Goal: Transaction & Acquisition: Obtain resource

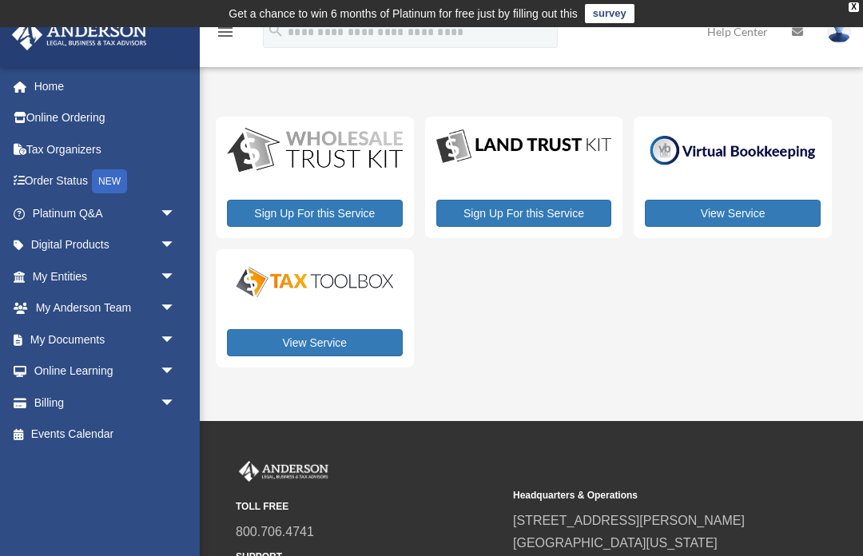
click at [97, 338] on link "My Documents arrow_drop_down" at bounding box center [105, 340] width 189 height 32
click at [173, 337] on span "arrow_drop_down" at bounding box center [176, 340] width 32 height 33
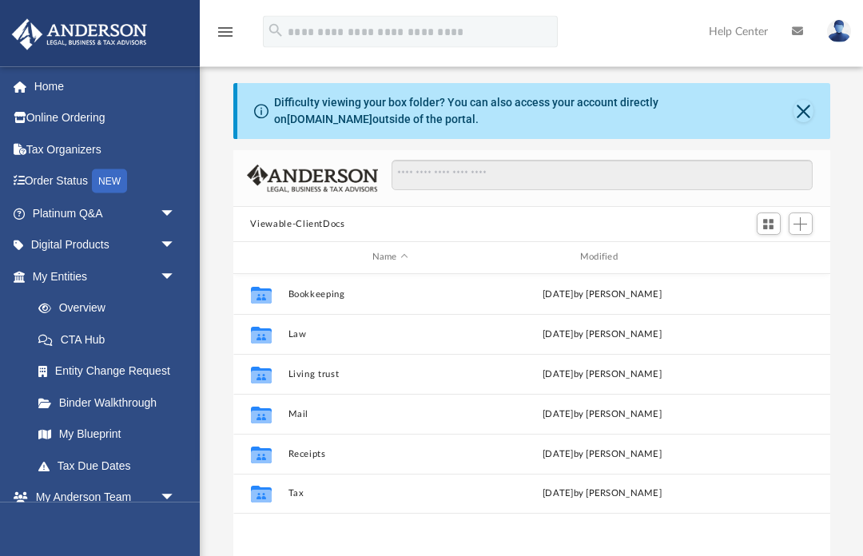
scroll to position [29, 0]
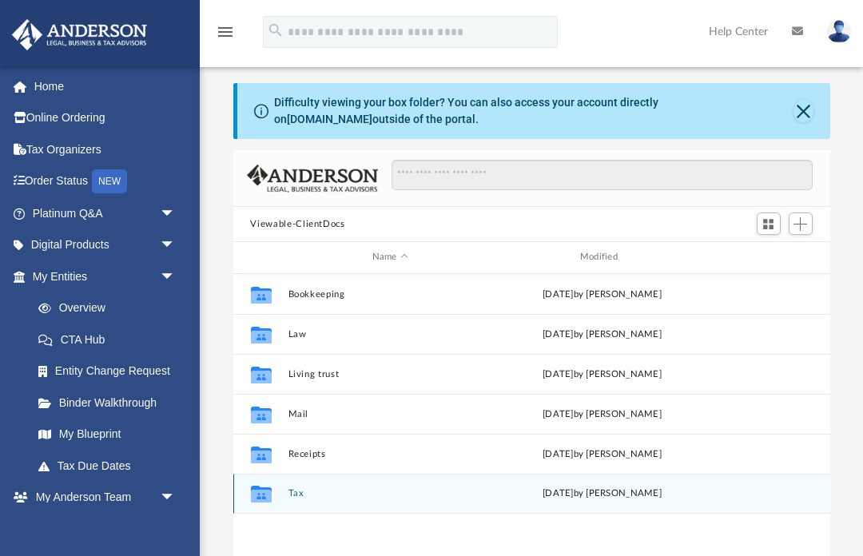
click at [291, 498] on button "Tax" at bounding box center [390, 493] width 205 height 10
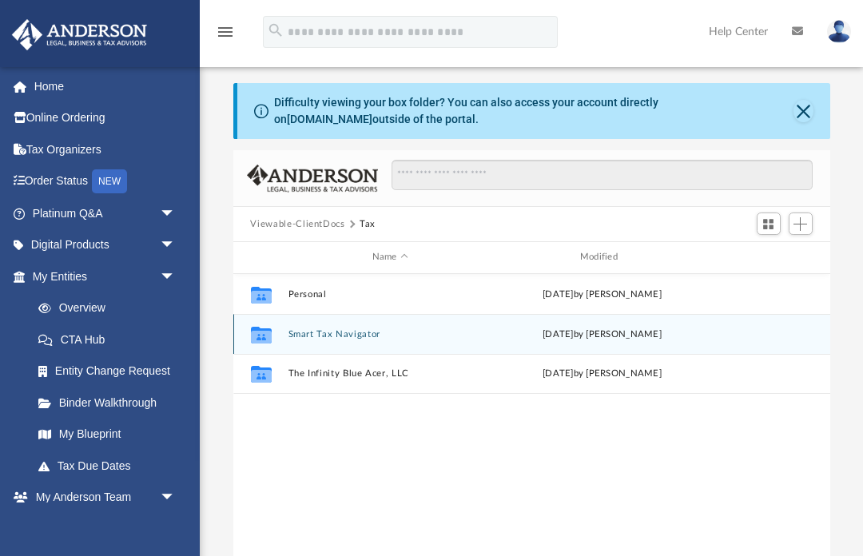
click at [380, 329] on button "Smart Tax Navigator" at bounding box center [390, 334] width 205 height 10
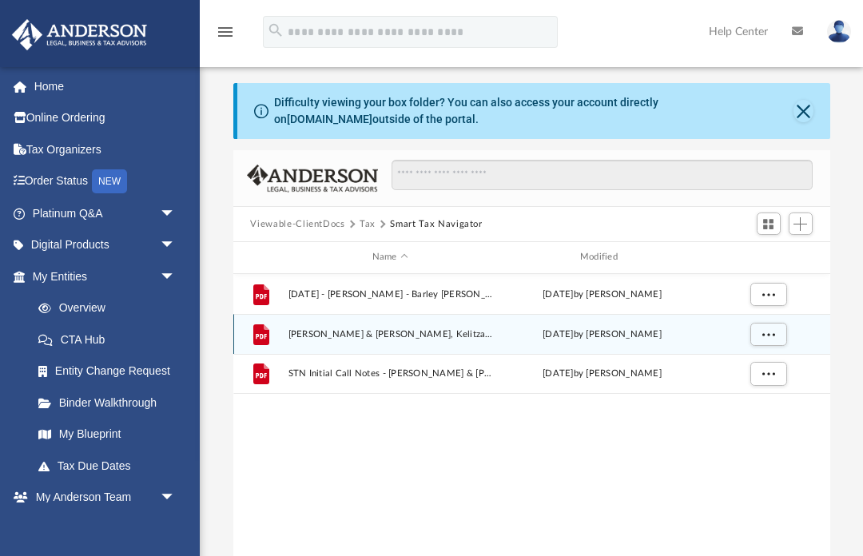
click at [803, 344] on div "grid" at bounding box center [767, 334] width 112 height 30
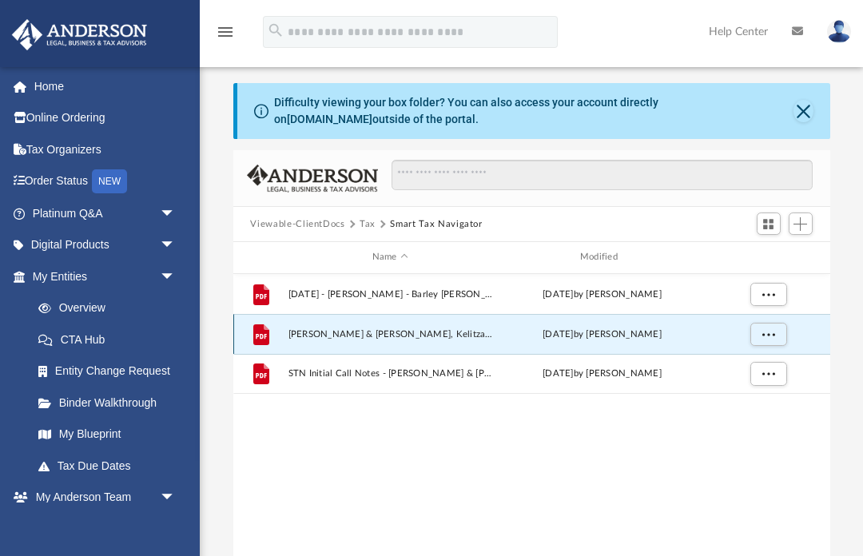
click at [764, 338] on span "More options" at bounding box center [768, 333] width 13 height 9
click at [764, 396] on li "Download" at bounding box center [753, 391] width 46 height 17
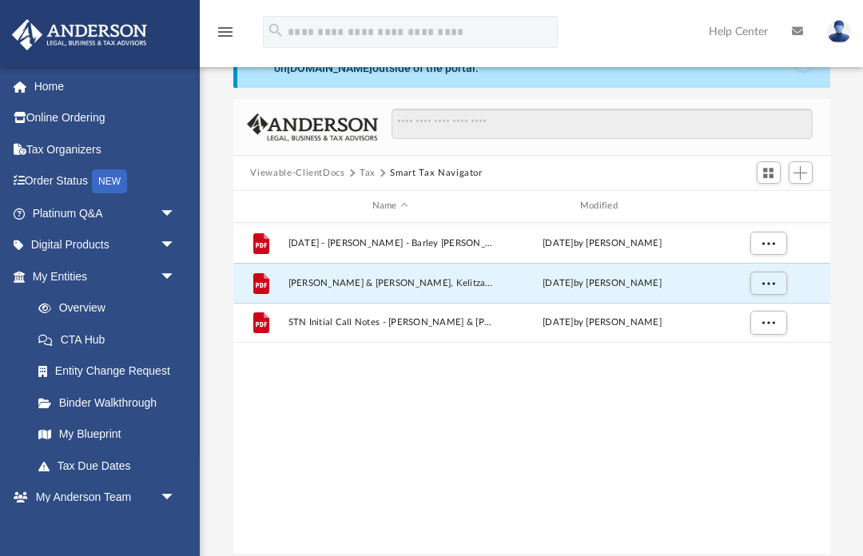
scroll to position [84, 0]
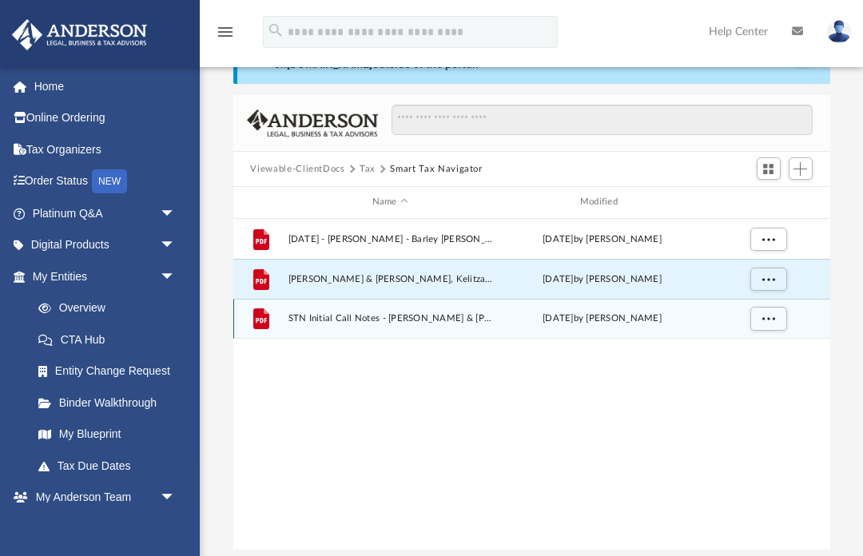
click at [770, 324] on button "More options" at bounding box center [768, 319] width 37 height 24
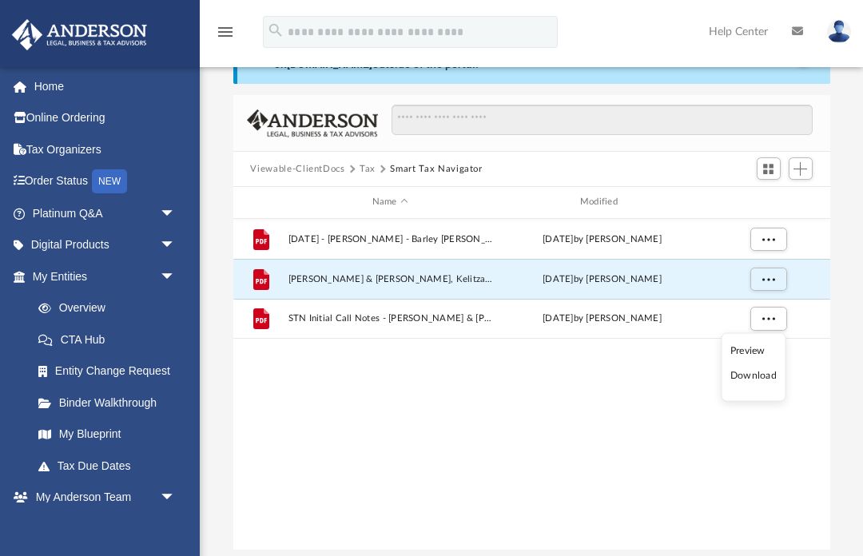
click at [758, 374] on li "Download" at bounding box center [753, 376] width 46 height 17
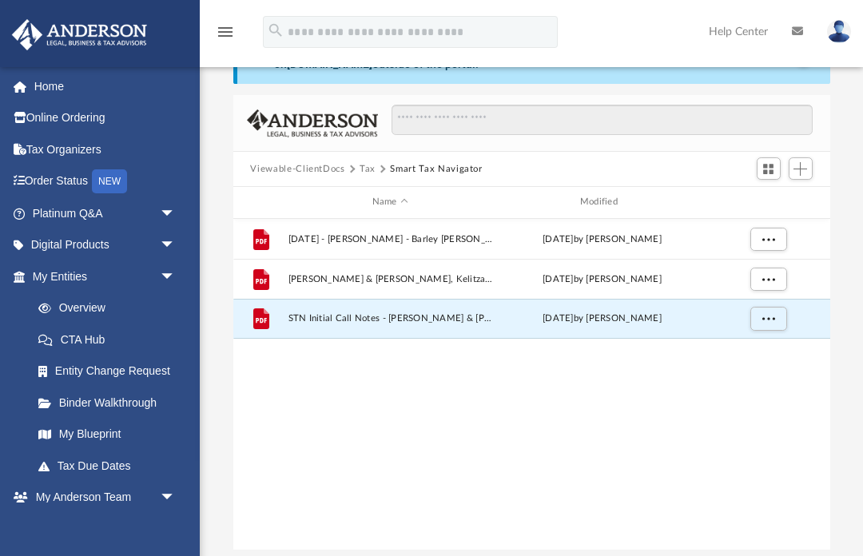
click at [75, 181] on link "Order Status NEW" at bounding box center [105, 181] width 189 height 33
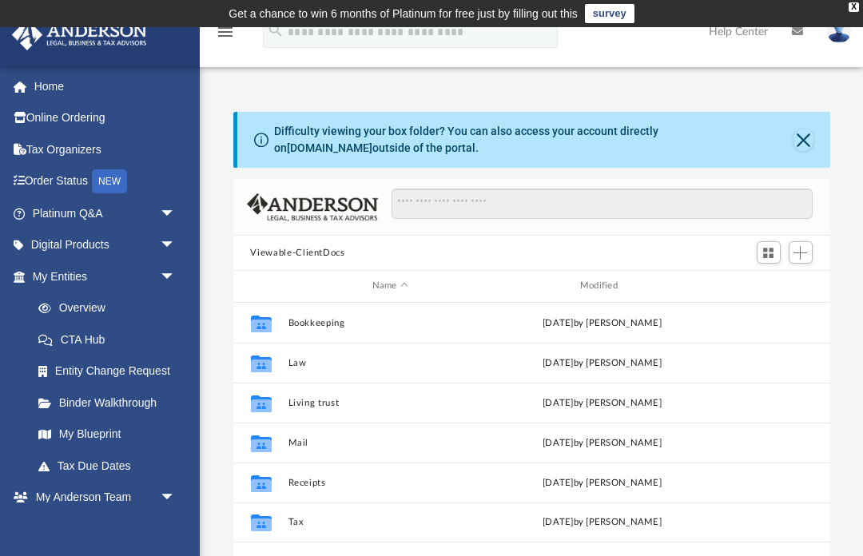
click at [60, 280] on link "My Entities arrow_drop_down" at bounding box center [105, 277] width 189 height 32
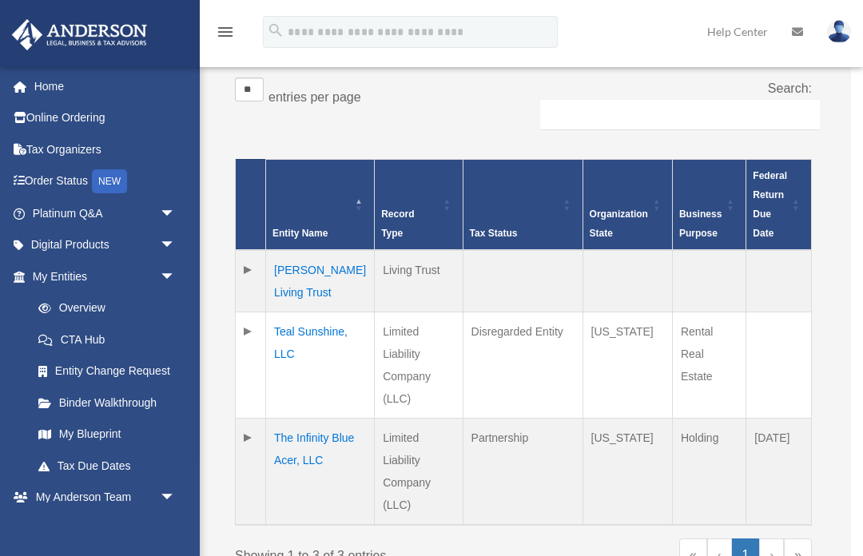
scroll to position [323, 0]
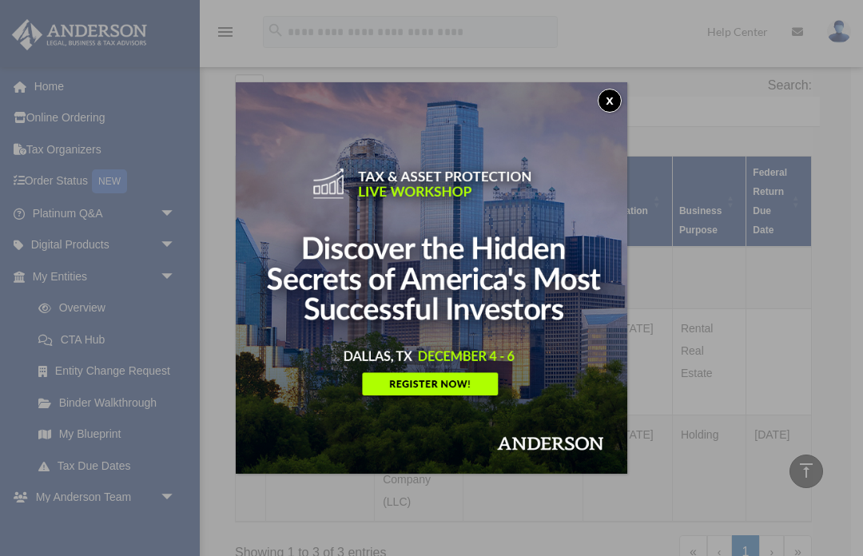
click at [606, 103] on button "x" at bounding box center [610, 101] width 24 height 24
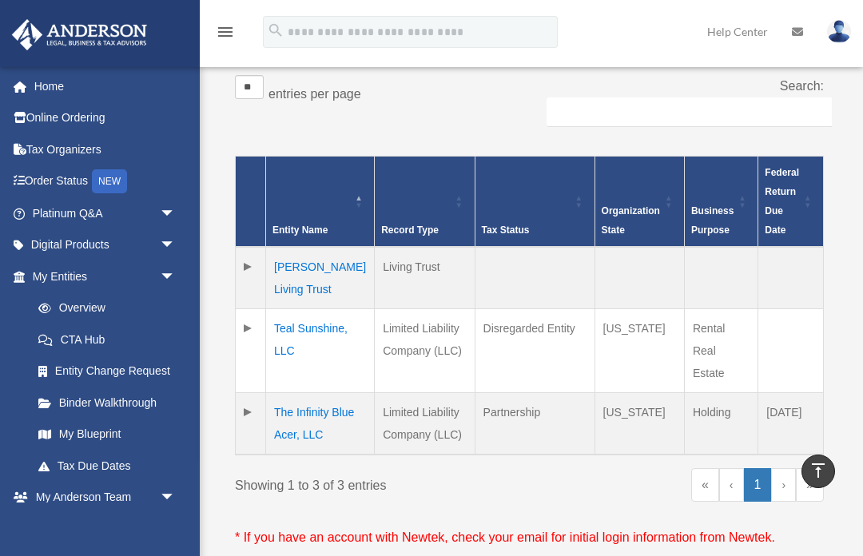
click at [173, 242] on span "arrow_drop_down" at bounding box center [176, 245] width 32 height 33
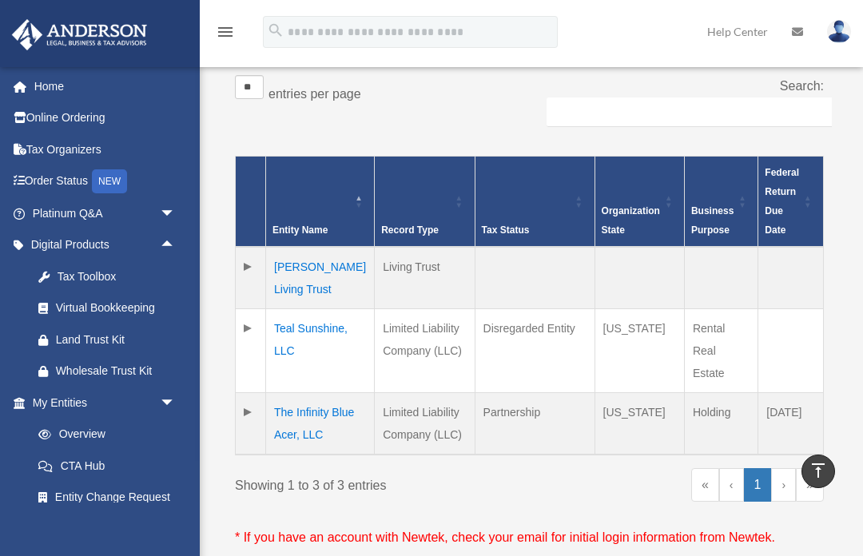
click at [176, 205] on span "arrow_drop_down" at bounding box center [176, 213] width 32 height 33
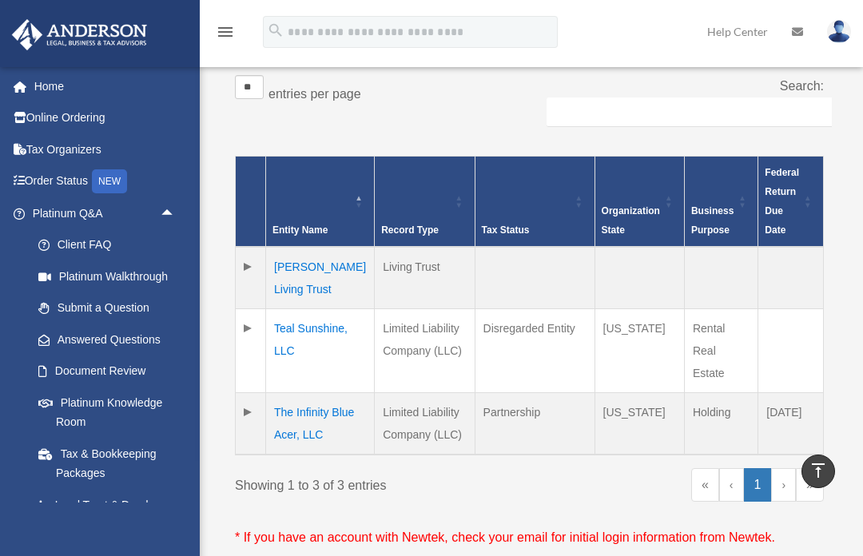
click at [170, 203] on span "arrow_drop_up" at bounding box center [176, 213] width 32 height 33
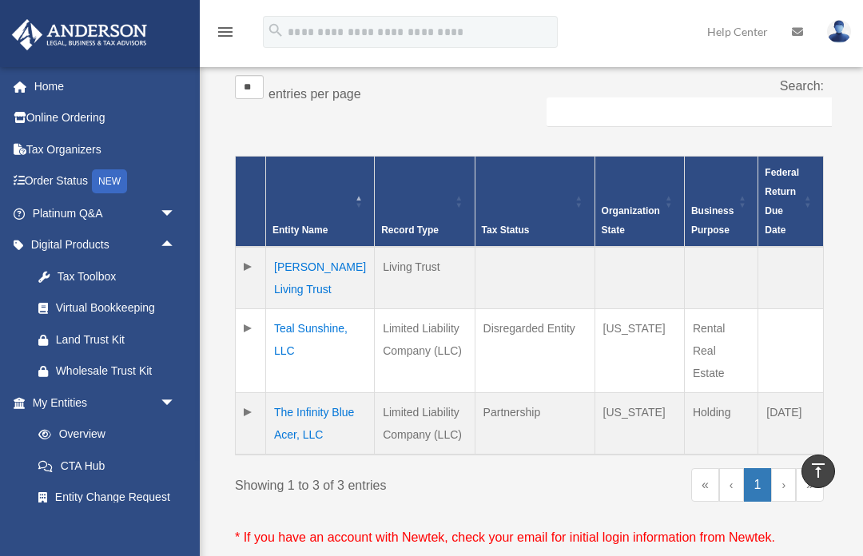
click at [169, 245] on span "arrow_drop_up" at bounding box center [176, 245] width 32 height 33
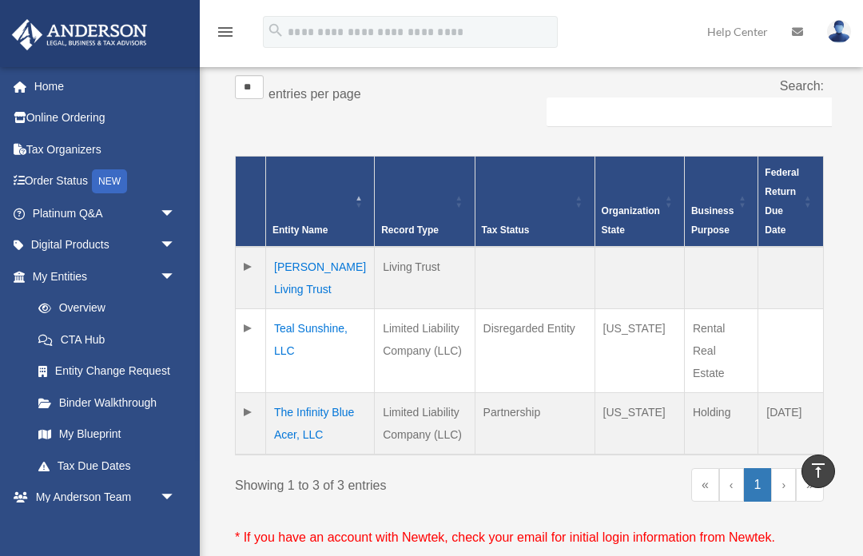
click at [103, 432] on link "My Blueprint" at bounding box center [106, 435] width 169 height 32
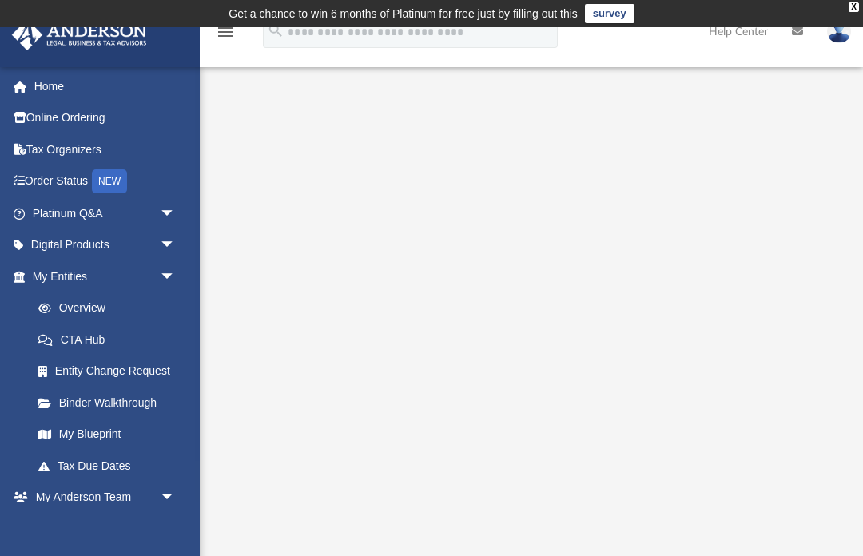
click at [165, 245] on span "arrow_drop_down" at bounding box center [176, 245] width 32 height 33
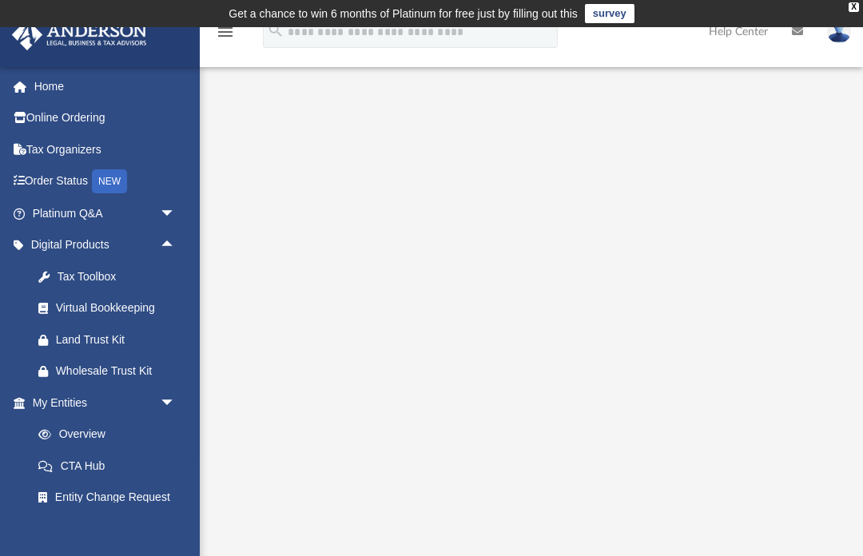
click at [172, 209] on span "arrow_drop_down" at bounding box center [176, 213] width 32 height 33
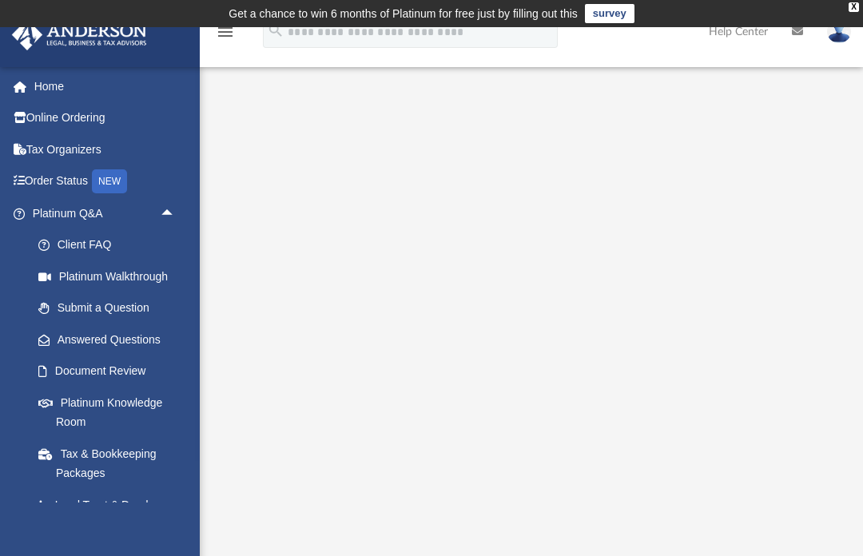
click at [54, 89] on link "Home" at bounding box center [105, 86] width 189 height 32
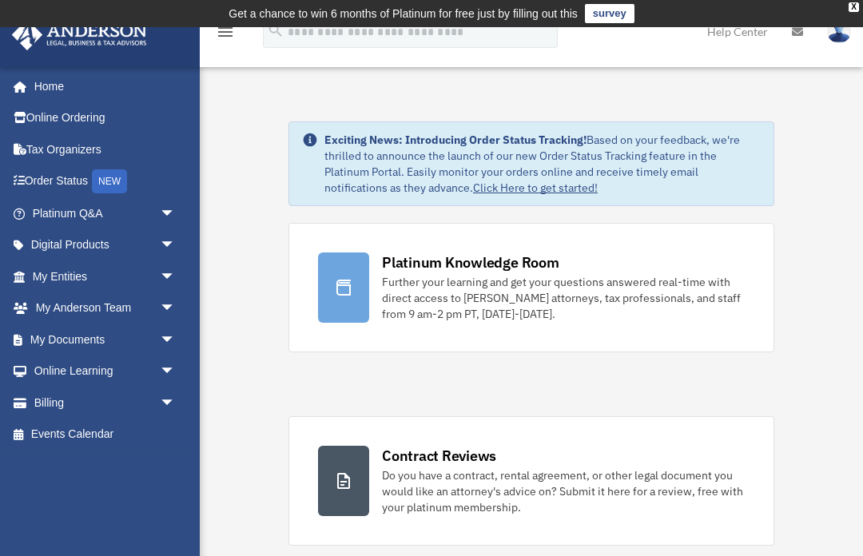
click at [171, 344] on span "arrow_drop_down" at bounding box center [176, 340] width 32 height 33
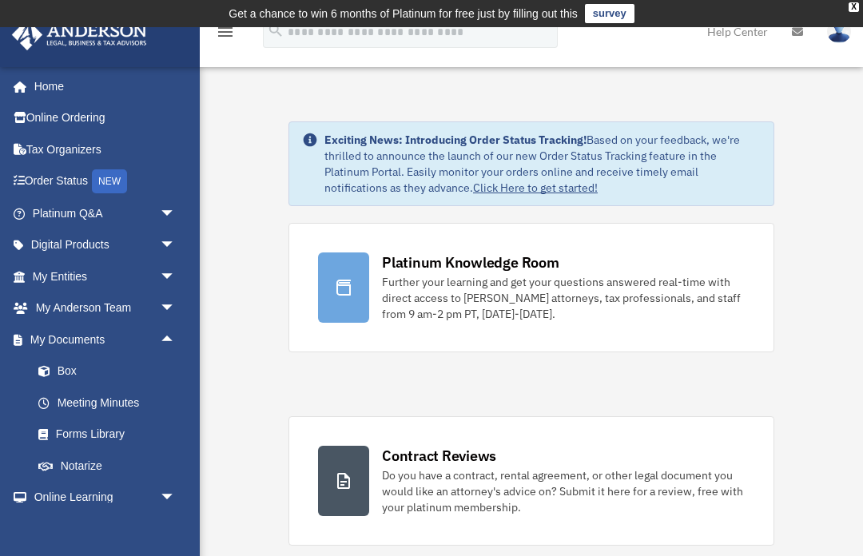
click at [78, 374] on link "Box" at bounding box center [110, 372] width 177 height 32
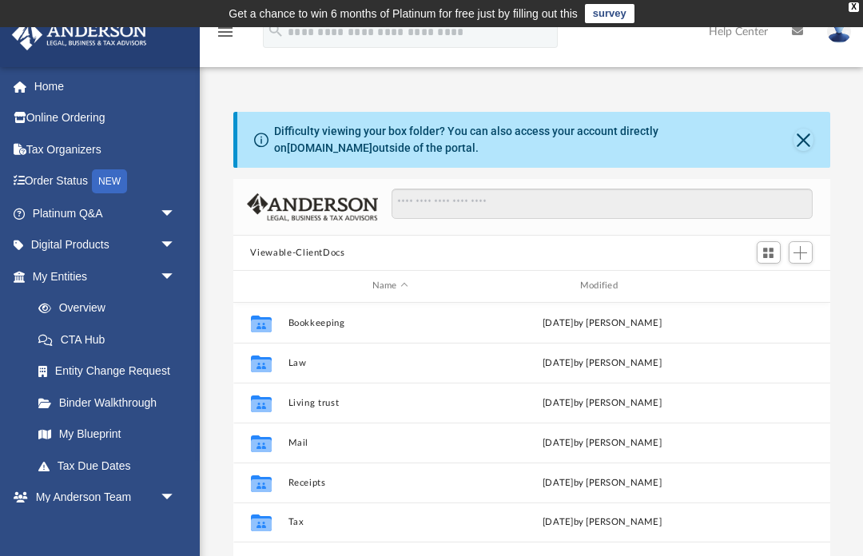
scroll to position [31, 0]
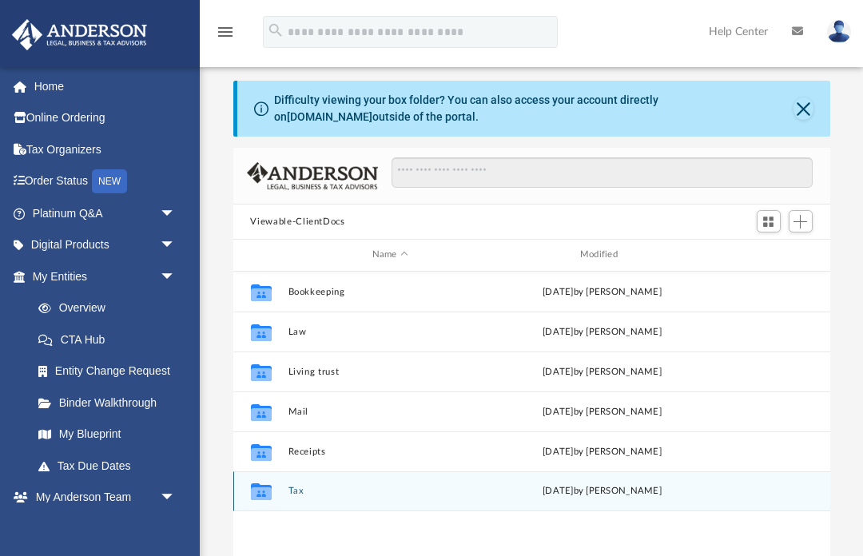
click at [290, 494] on button "Tax" at bounding box center [390, 491] width 205 height 10
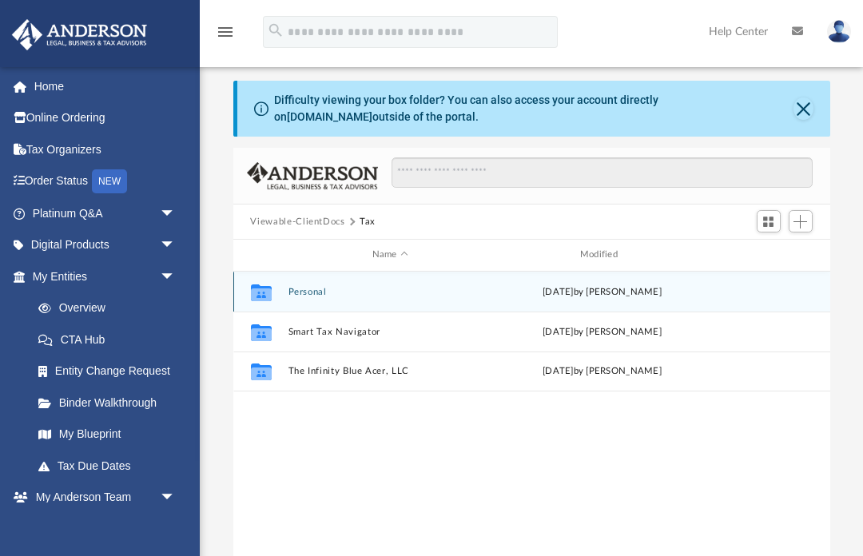
click at [306, 296] on button "Personal" at bounding box center [390, 292] width 205 height 10
click at [312, 295] on button "2023 - 2024" at bounding box center [390, 292] width 205 height 10
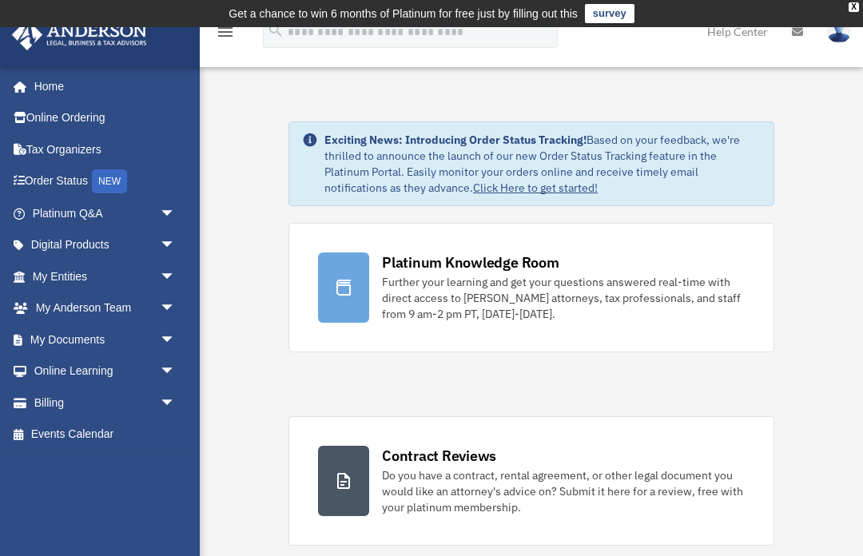
click at [163, 333] on span "arrow_drop_down" at bounding box center [176, 340] width 32 height 33
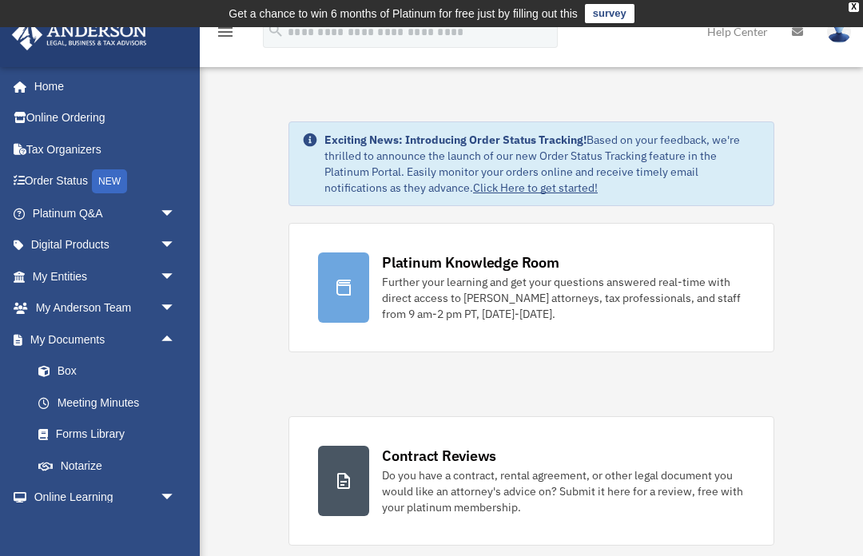
click at [85, 372] on link "Box" at bounding box center [110, 372] width 177 height 32
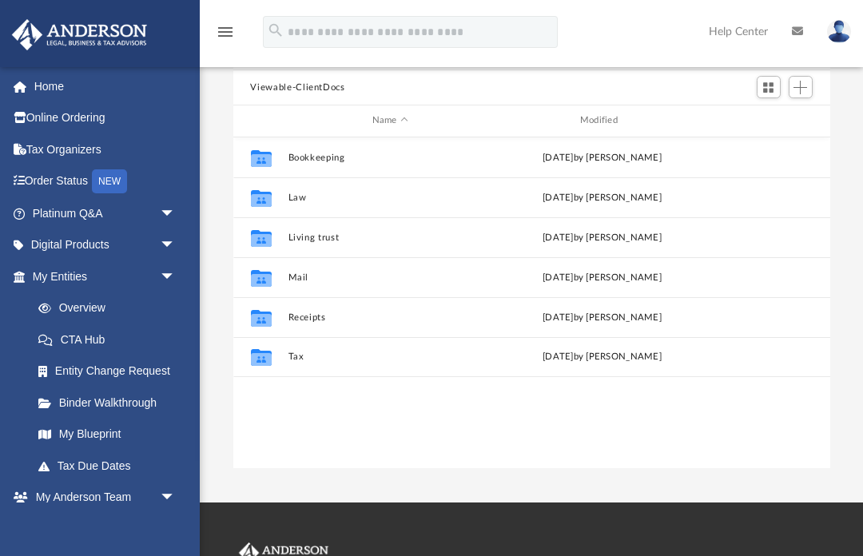
scroll to position [165, 0]
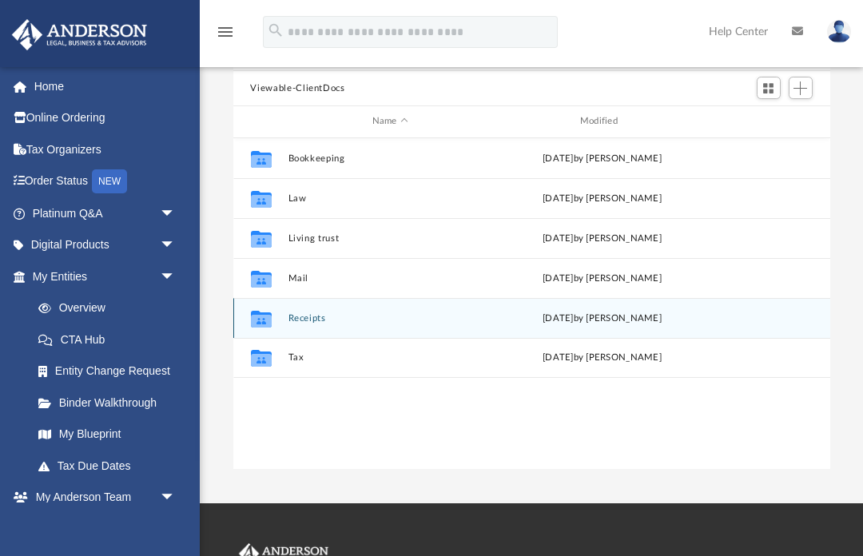
click at [309, 313] on button "Receipts" at bounding box center [390, 318] width 205 height 10
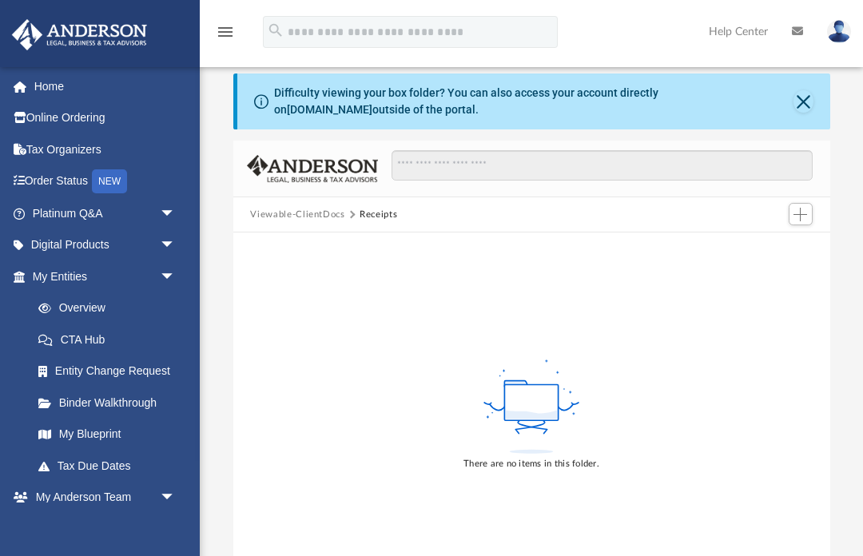
scroll to position [0, 0]
